Goal: Transaction & Acquisition: Download file/media

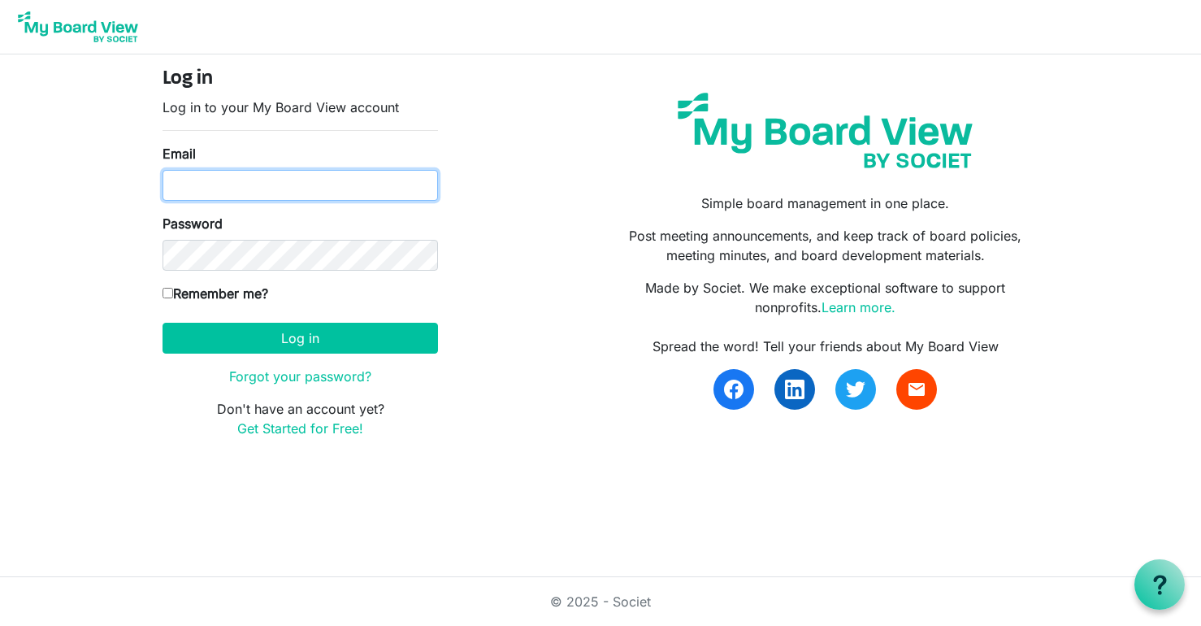
click at [276, 182] on input "Email" at bounding box center [301, 185] width 276 height 31
type input "leslielauer25@gmail.com"
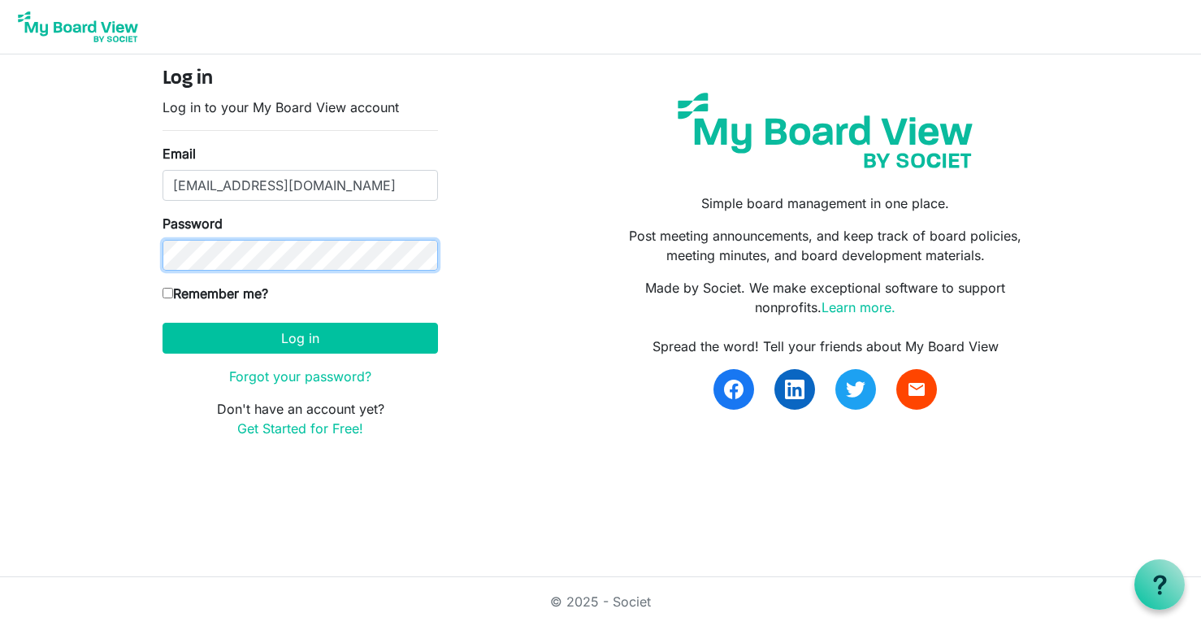
click at [163, 323] on button "Log in" at bounding box center [301, 338] width 276 height 31
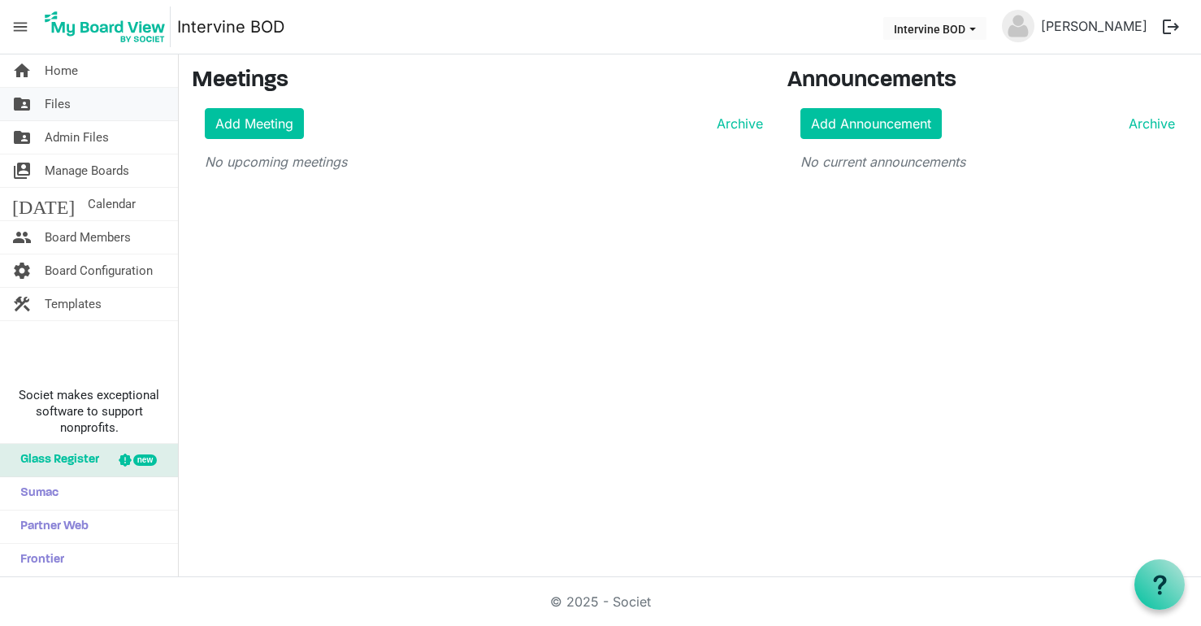
click at [51, 102] on span "Files" at bounding box center [58, 104] width 26 height 33
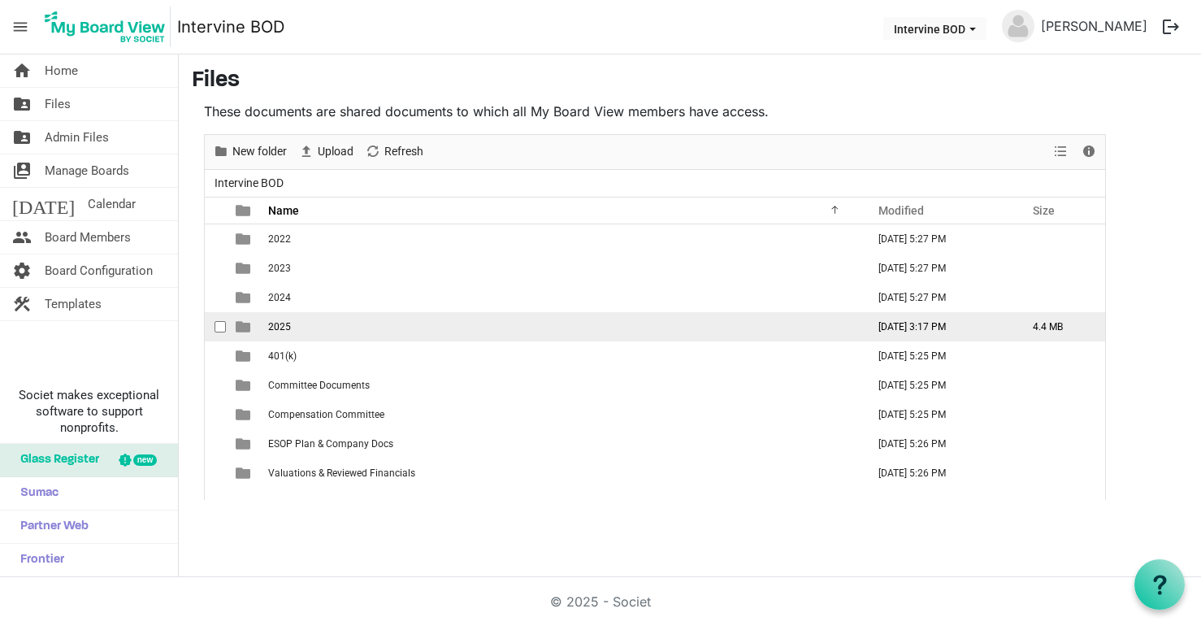
click at [285, 325] on span "2025" at bounding box center [279, 326] width 23 height 11
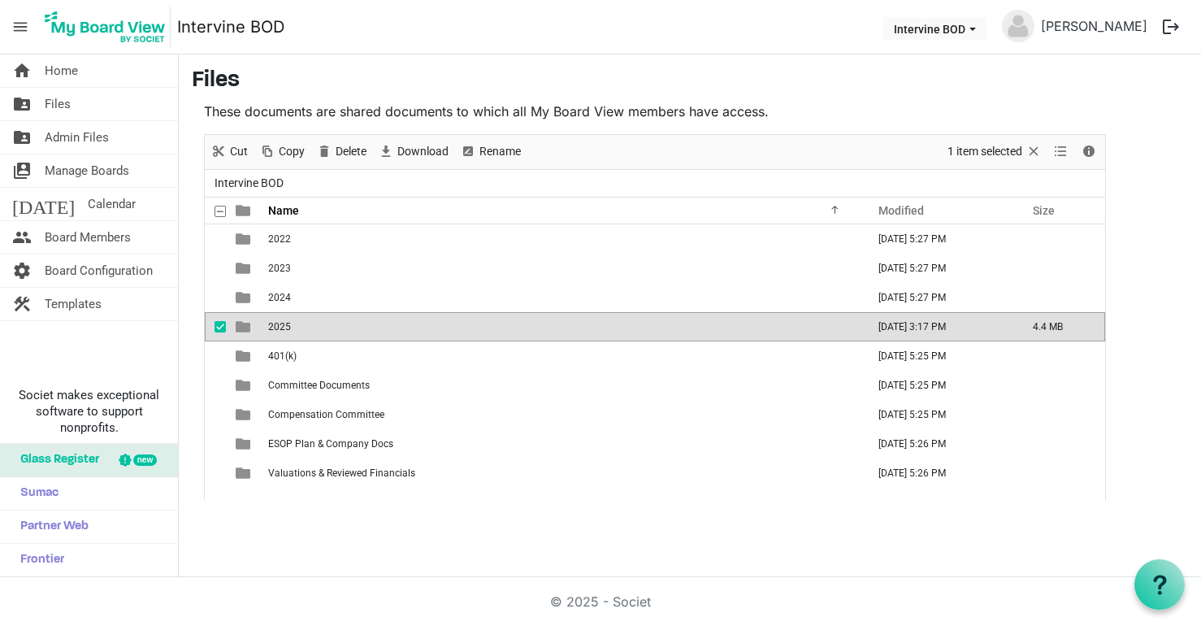
click at [304, 326] on td "2025" at bounding box center [562, 326] width 598 height 29
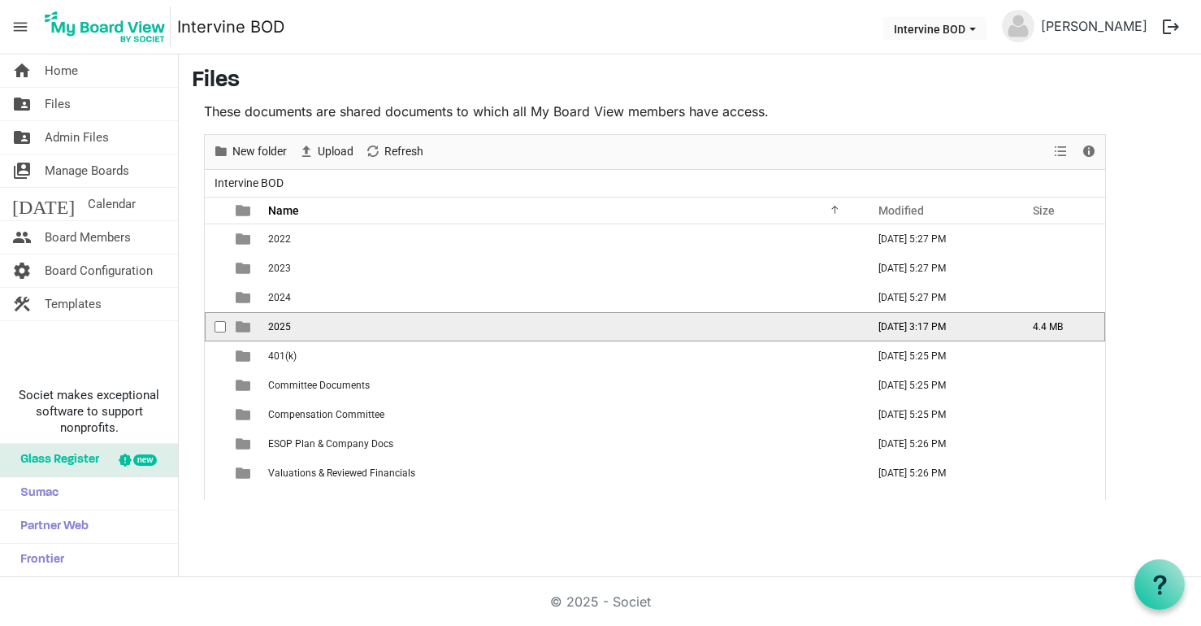
click at [304, 326] on td "2025" at bounding box center [562, 326] width 598 height 29
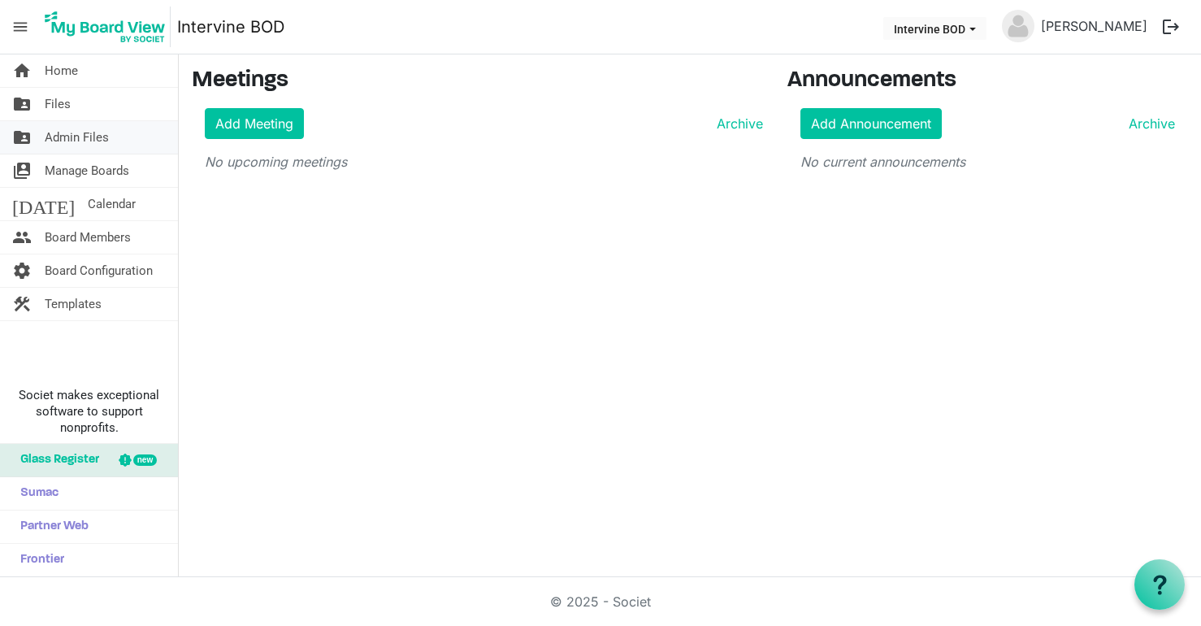
click at [88, 133] on span "Admin Files" at bounding box center [77, 137] width 64 height 33
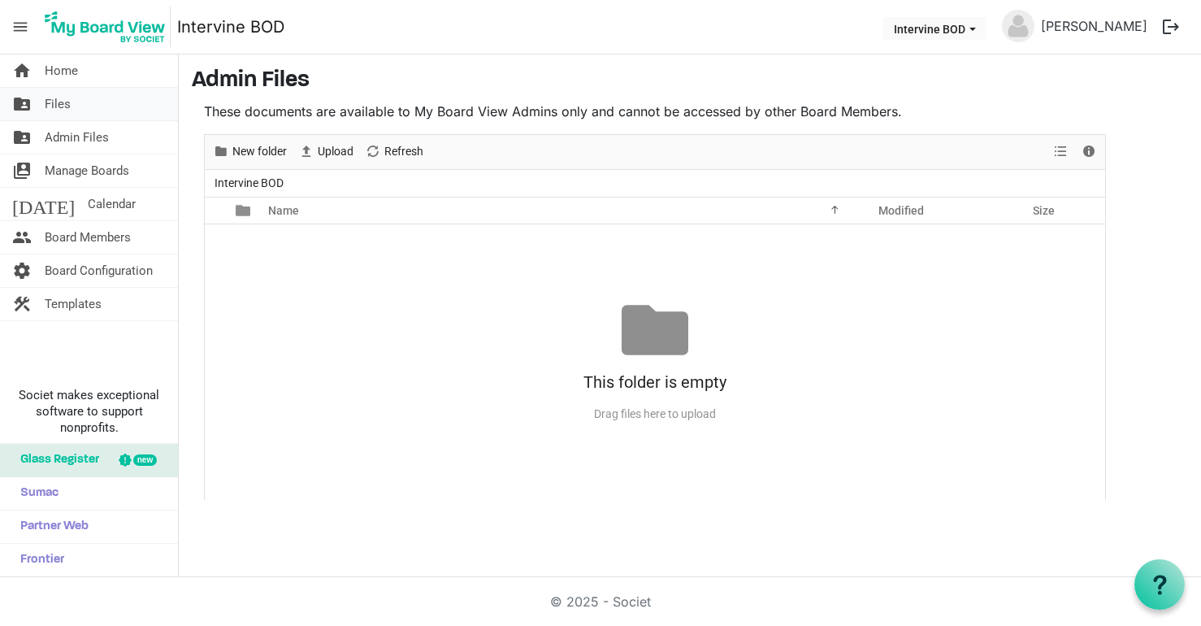
click at [60, 102] on span "Files" at bounding box center [58, 104] width 26 height 33
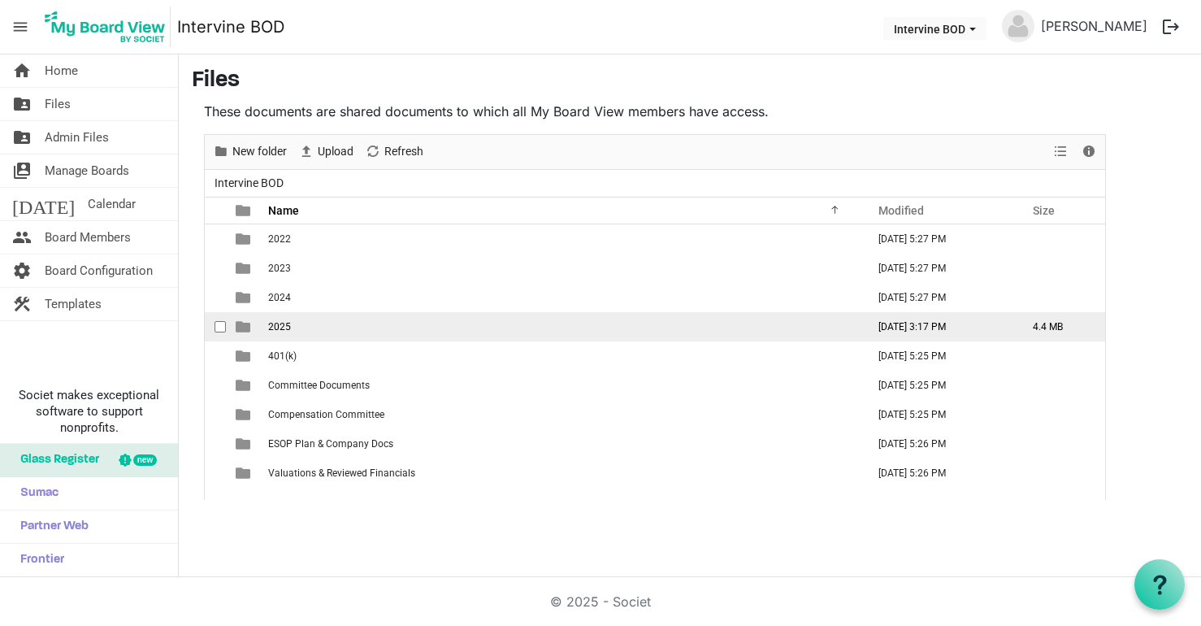
click at [247, 321] on span "is template cell column header type" at bounding box center [243, 326] width 15 height 15
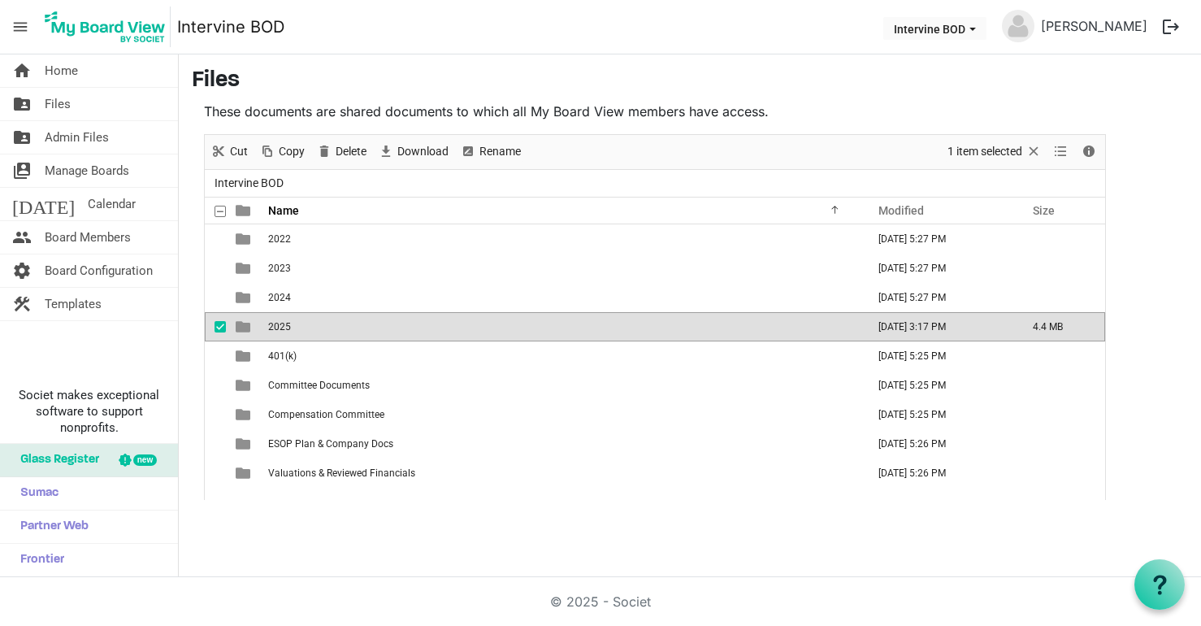
click at [247, 321] on span "is template cell column header type" at bounding box center [243, 326] width 15 height 15
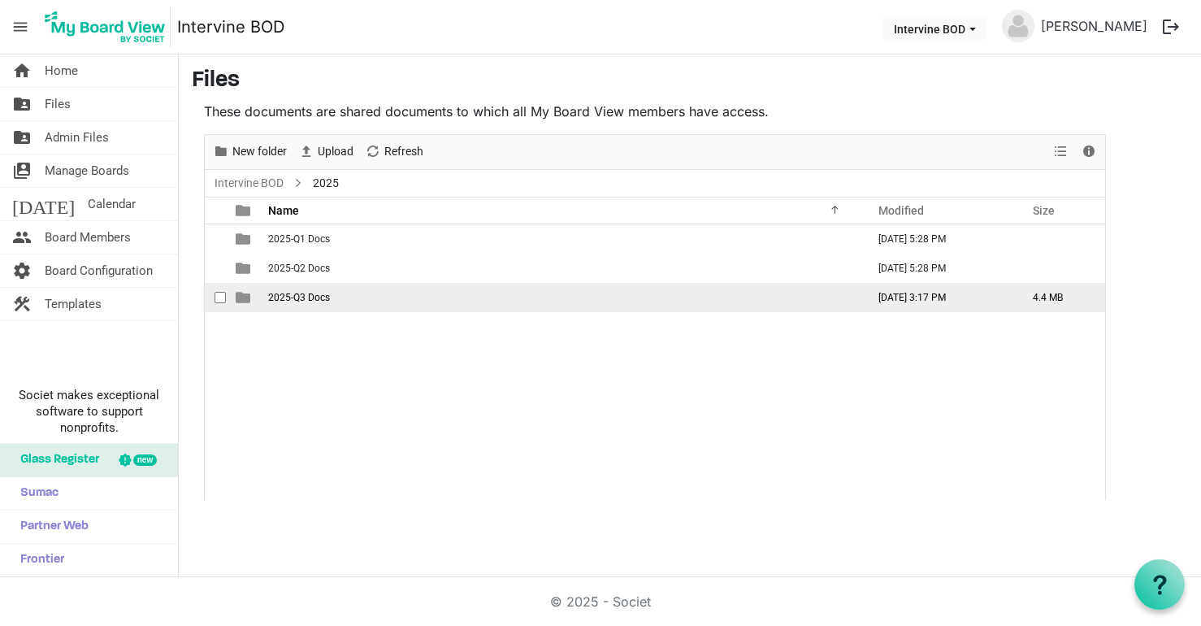
click at [287, 293] on span "2025-Q3 Docs" at bounding box center [299, 297] width 62 height 11
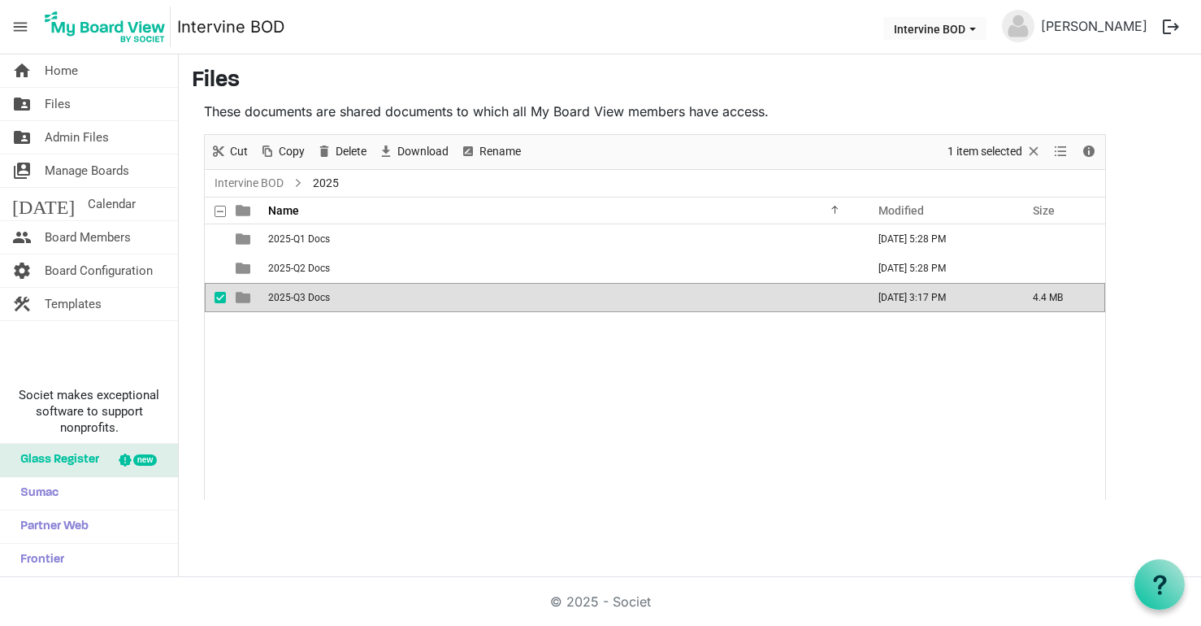
click at [287, 293] on span "2025-Q3 Docs" at bounding box center [299, 297] width 62 height 11
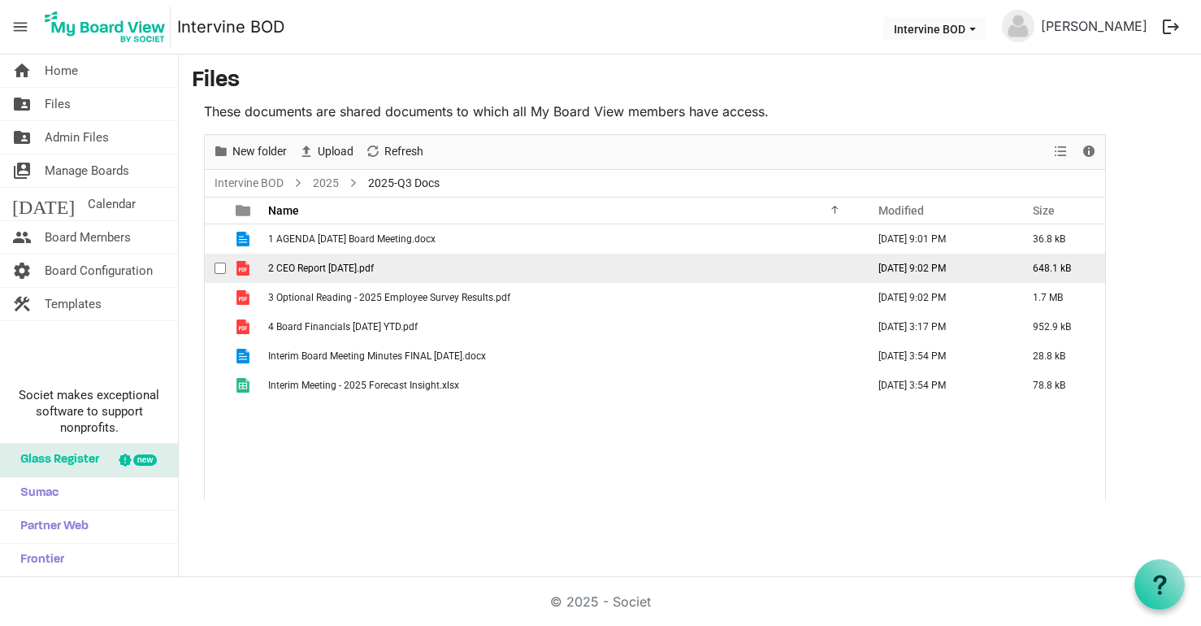
click at [307, 269] on span "2 CEO Report [DATE].pdf" at bounding box center [321, 268] width 106 height 11
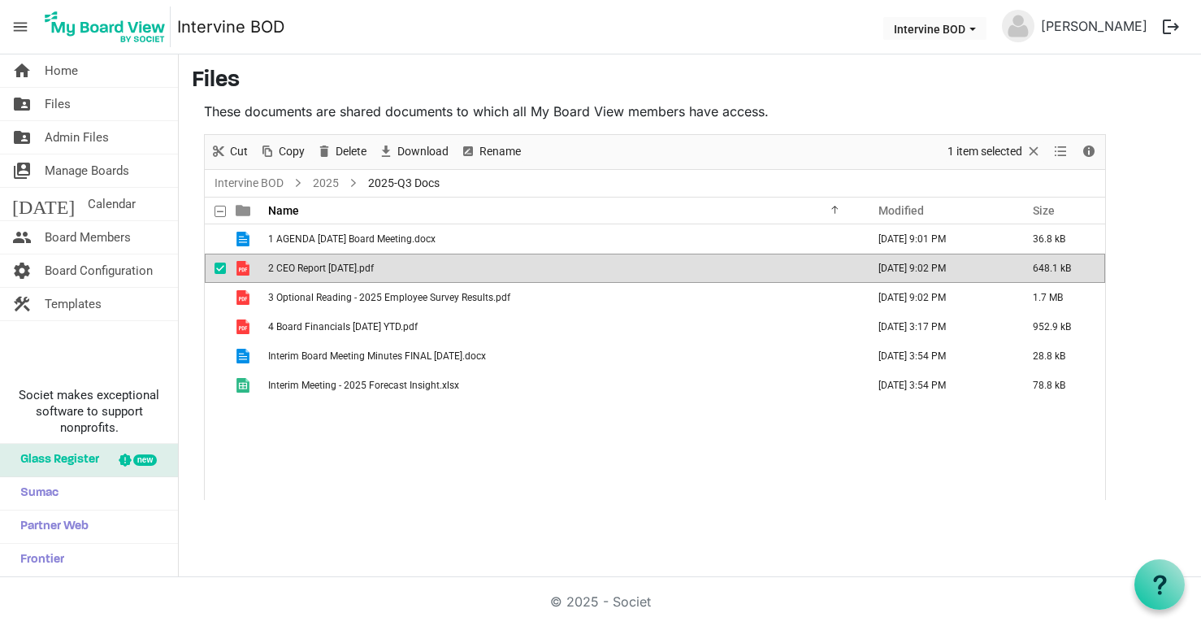
click at [307, 269] on span "2 CEO Report [DATE].pdf" at bounding box center [321, 268] width 106 height 11
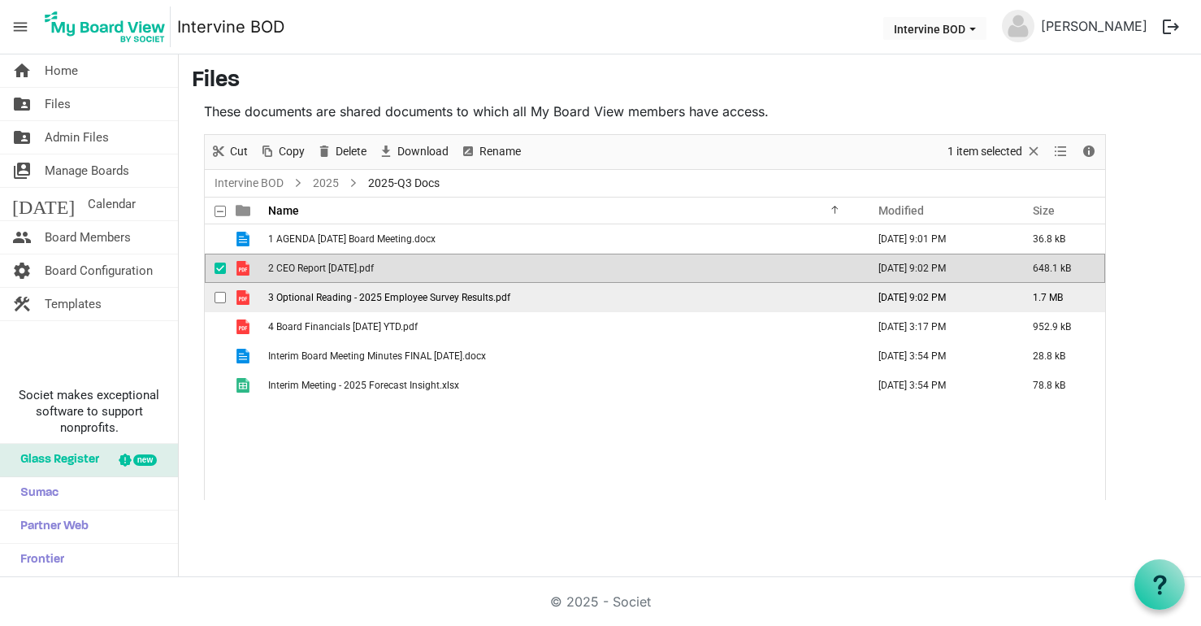
click at [224, 294] on span "checkbox" at bounding box center [220, 297] width 11 height 11
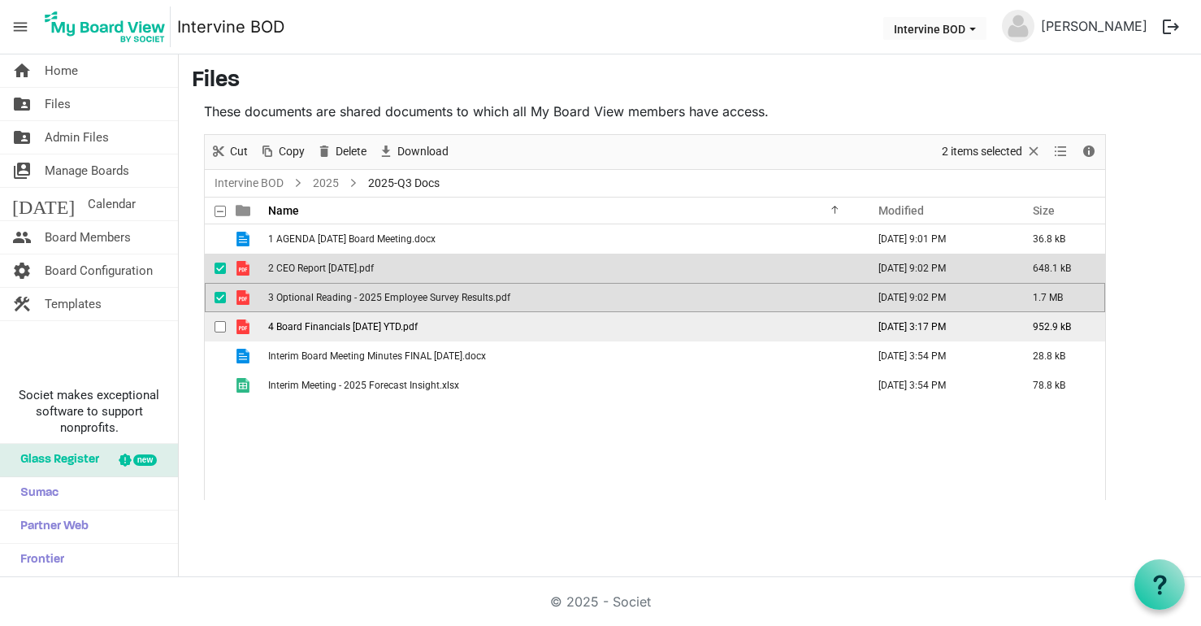
click at [223, 327] on span "checkbox" at bounding box center [220, 326] width 11 height 11
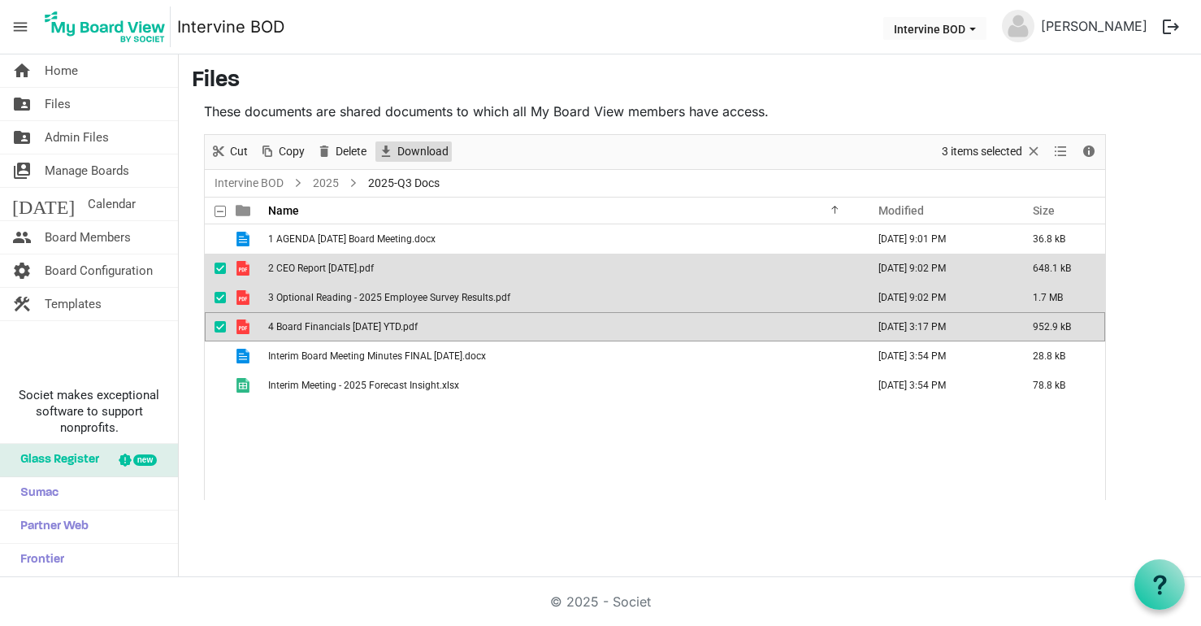
click at [407, 146] on span "Download" at bounding box center [423, 151] width 54 height 20
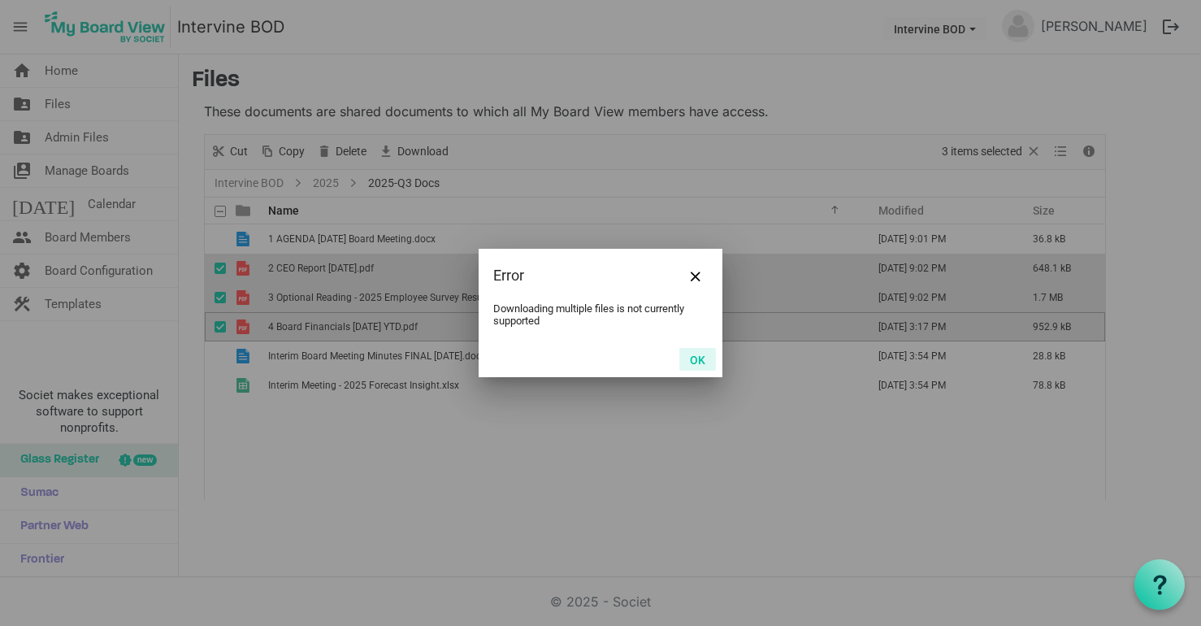
click at [701, 360] on button "OK" at bounding box center [698, 359] width 37 height 23
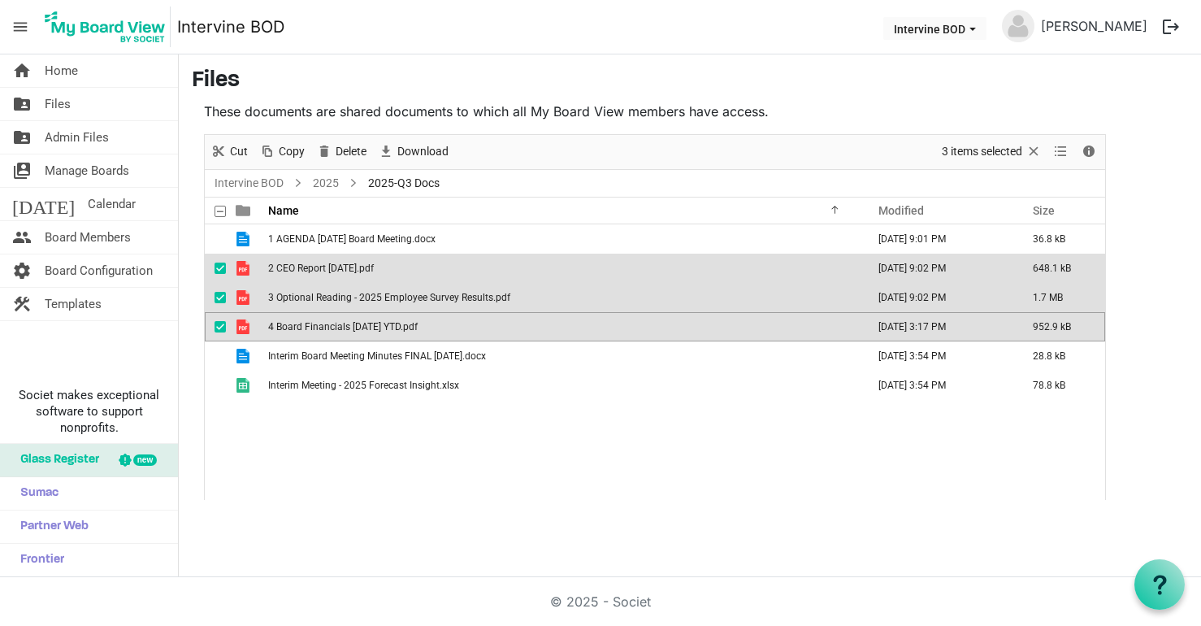
click at [298, 258] on td "2 CEO Report [DATE].pdf" at bounding box center [562, 268] width 598 height 29
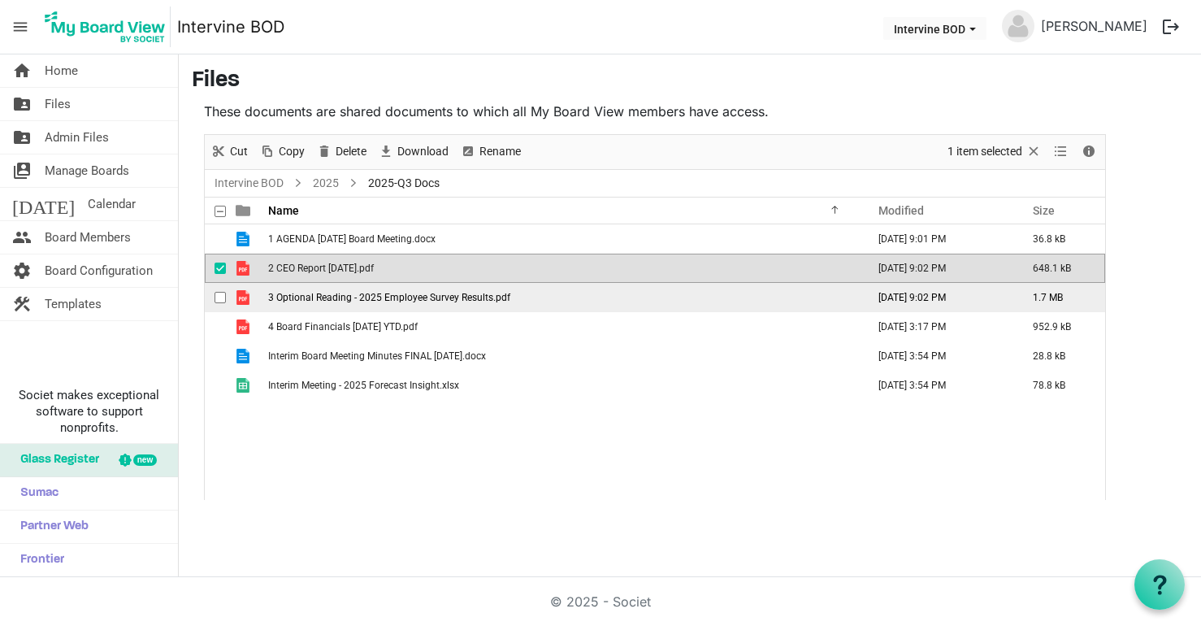
click at [289, 302] on td "3 Optional Reading - 2025 Employee Survey Results.pdf" at bounding box center [562, 297] width 598 height 29
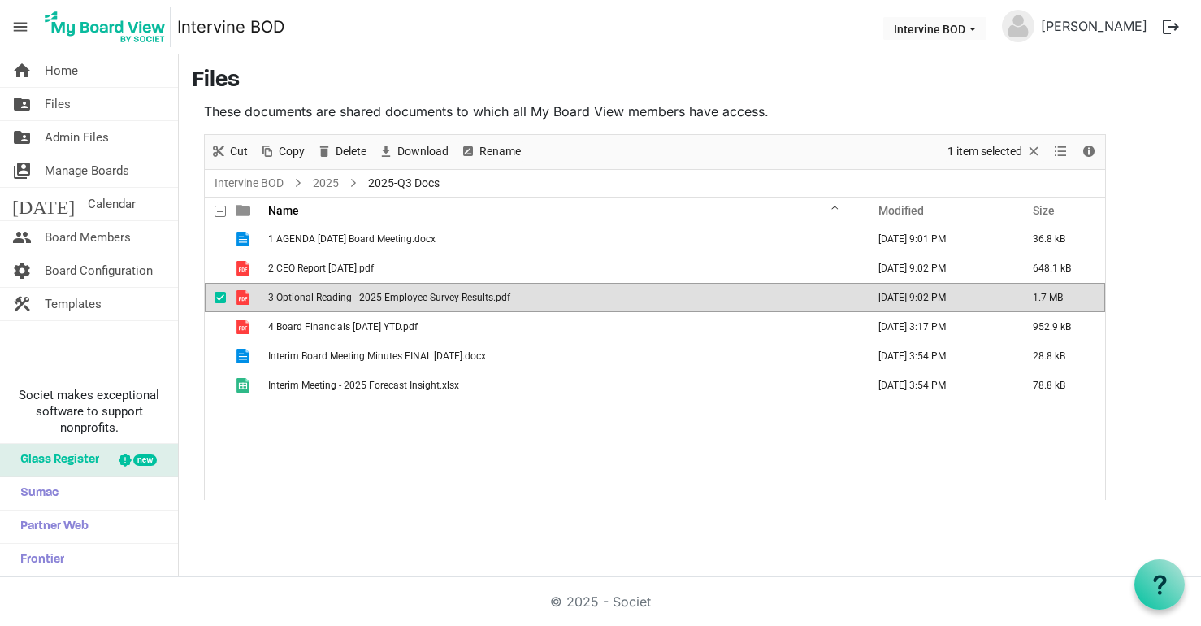
click at [289, 302] on td "3 Optional Reading - 2025 Employee Survey Results.pdf" at bounding box center [562, 297] width 598 height 29
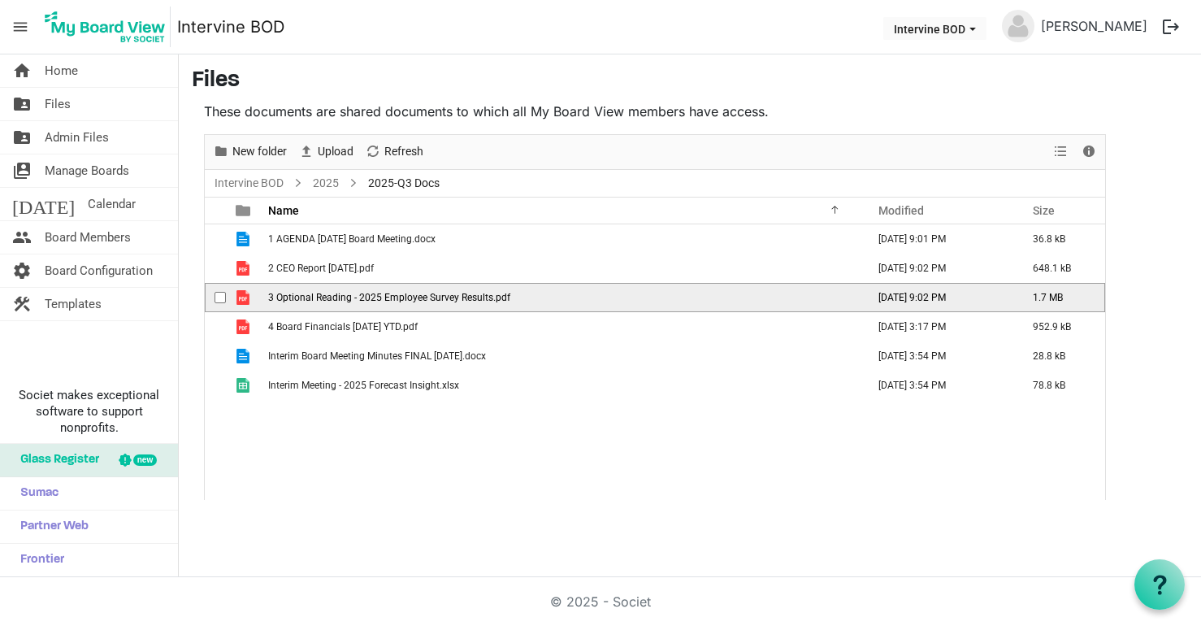
click at [289, 302] on td "3 Optional Reading - 2025 Employee Survey Results.pdf" at bounding box center [562, 297] width 598 height 29
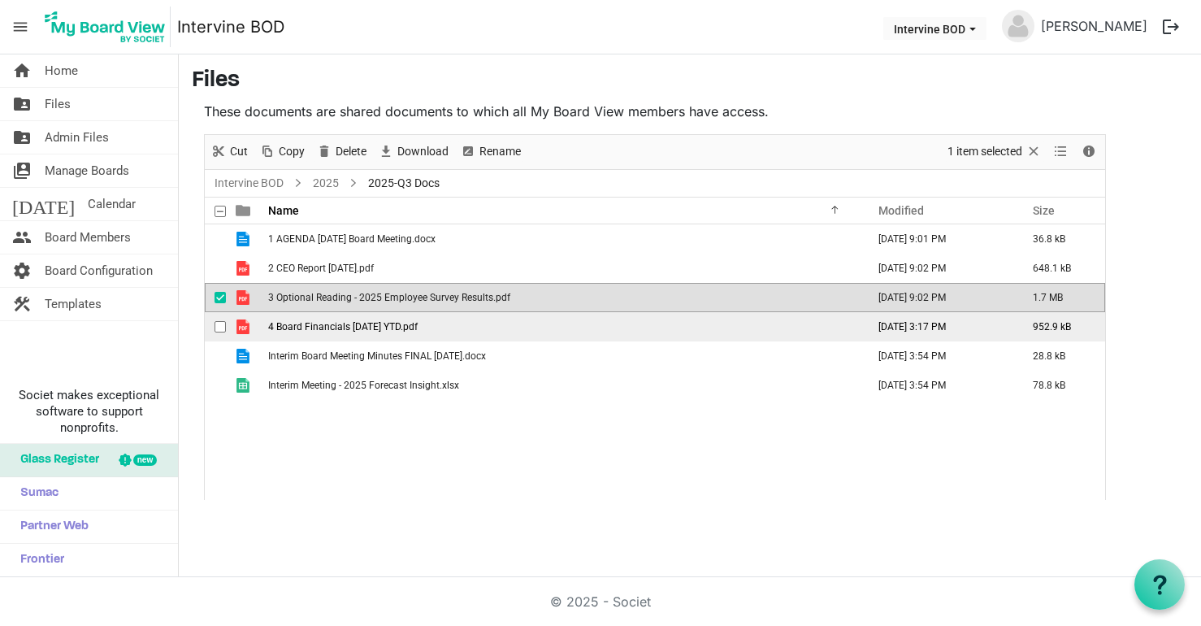
click at [340, 324] on span "4 Board Financials [DATE] YTD.pdf" at bounding box center [343, 326] width 150 height 11
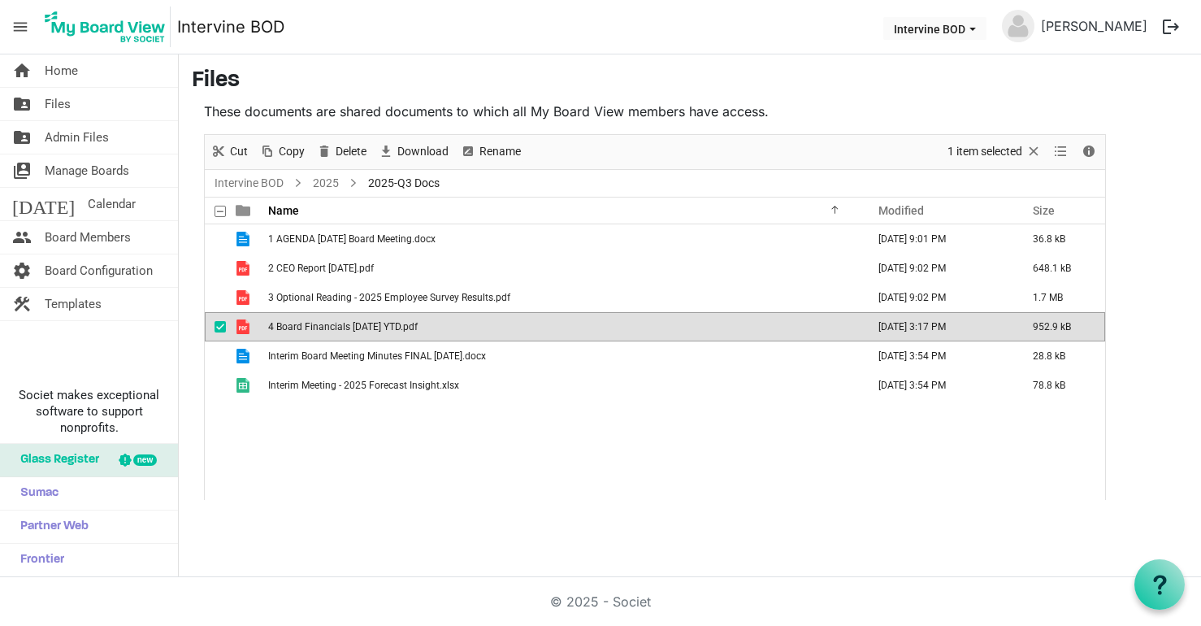
click at [340, 324] on span "4 Board Financials [DATE] YTD.pdf" at bounding box center [343, 326] width 150 height 11
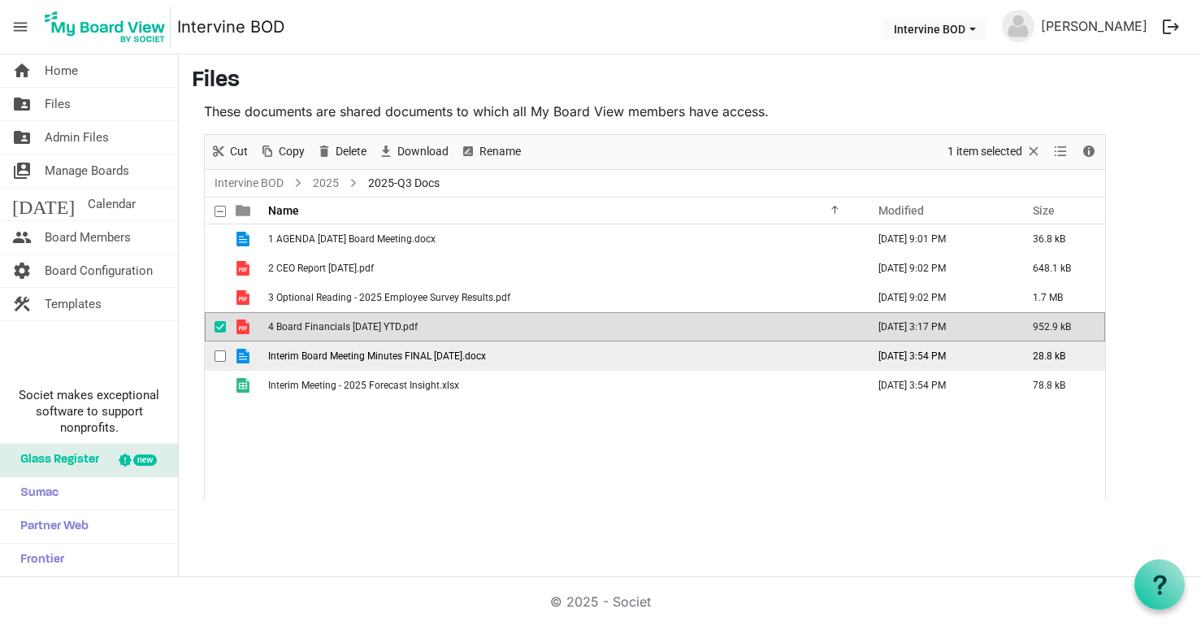
click at [311, 354] on span "Interim Board Meeting Minutes FINAL [DATE].docx" at bounding box center [377, 355] width 218 height 11
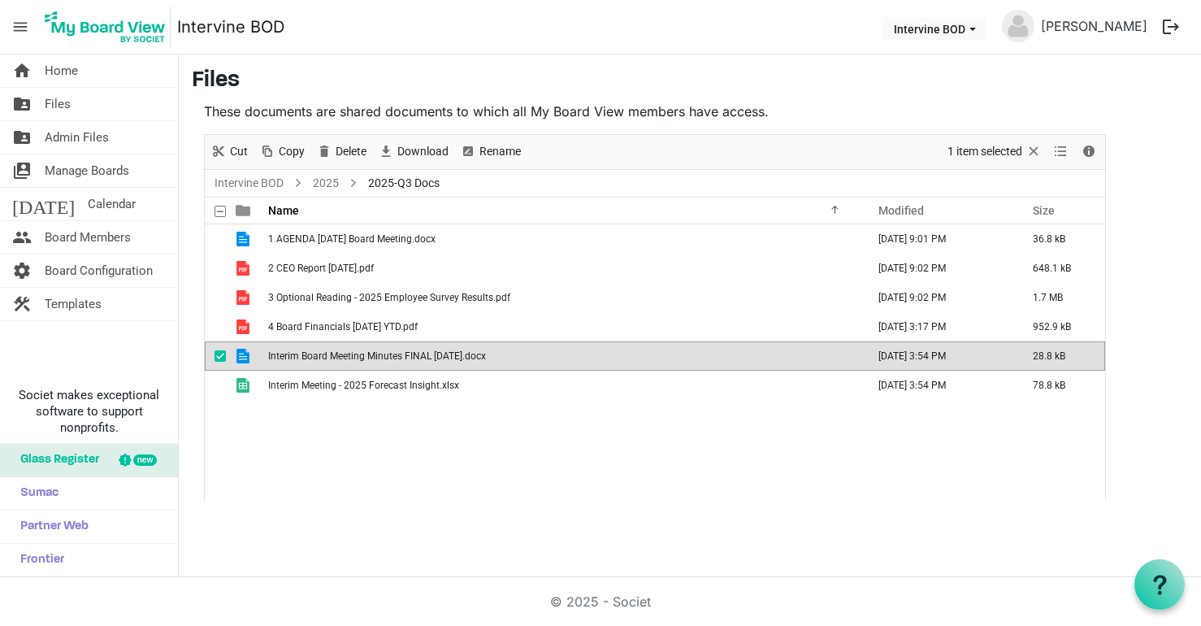
click at [311, 354] on span "Interim Board Meeting Minutes FINAL [DATE].docx" at bounding box center [377, 355] width 218 height 11
